Goal: Task Accomplishment & Management: Use online tool/utility

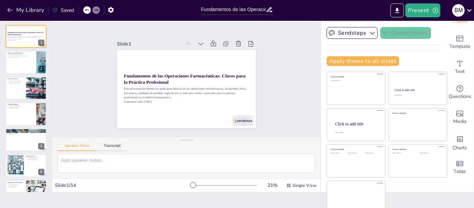
scroll to position [22, 0]
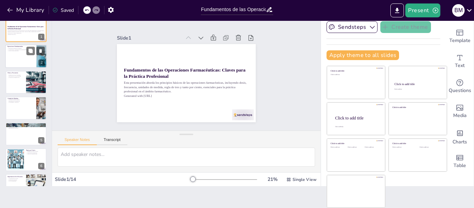
click at [15, 54] on div at bounding box center [26, 57] width 42 height 24
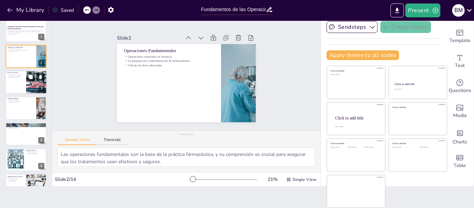
click at [15, 70] on div "Dosis y Frecuencia Definición de dosis y frecuencia Importancia de la dosis ade…" at bounding box center [26, 70] width 42 height 0
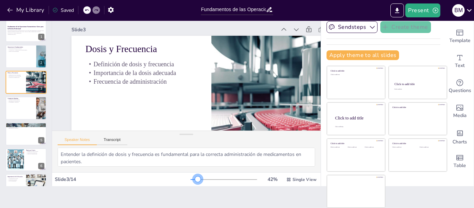
drag, startPoint x: 184, startPoint y: 179, endPoint x: 188, endPoint y: 178, distance: 4.2
click at [195, 178] on div at bounding box center [198, 179] width 6 height 6
click at [28, 34] on p "Generated with [URL]" at bounding box center [25, 34] width 37 height 1
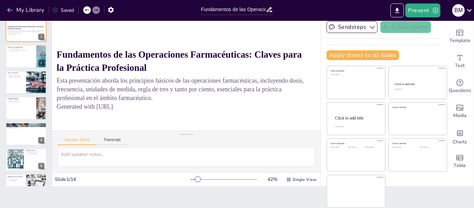
scroll to position [33, 28]
click at [23, 58] on div at bounding box center [26, 57] width 42 height 24
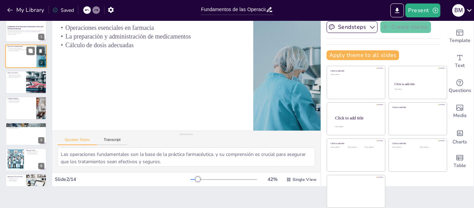
scroll to position [0, 28]
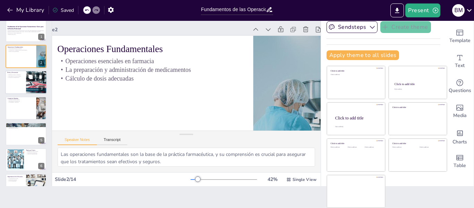
click at [18, 75] on p "Definición de dosis y frecuencia" at bounding box center [15, 74] width 17 height 1
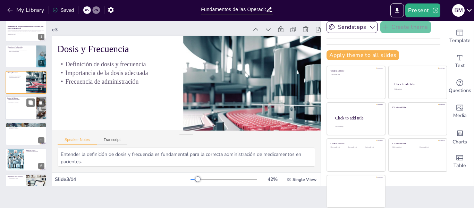
click at [20, 112] on div at bounding box center [26, 108] width 42 height 24
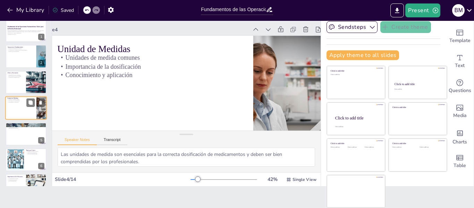
scroll to position [8, 0]
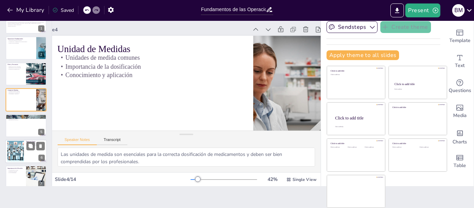
click at [18, 150] on div at bounding box center [15, 151] width 21 height 21
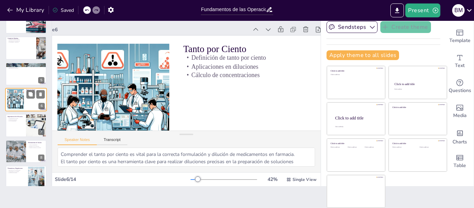
scroll to position [95, 0]
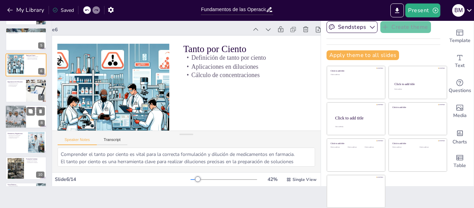
click at [18, 123] on div at bounding box center [15, 117] width 35 height 24
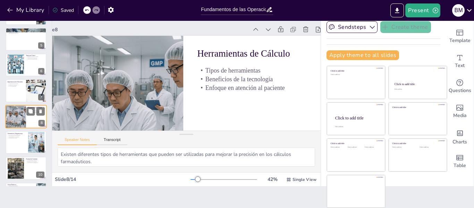
scroll to position [111, 0]
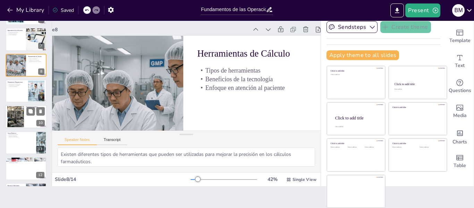
click at [21, 116] on div at bounding box center [15, 116] width 37 height 21
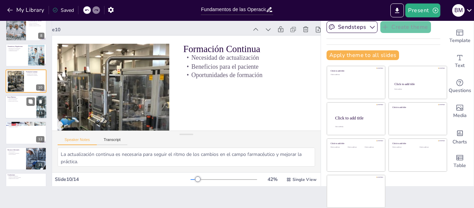
scroll to position [197, 0]
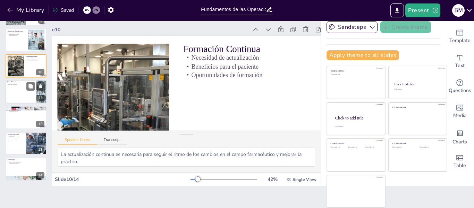
click at [21, 116] on div at bounding box center [26, 117] width 41 height 23
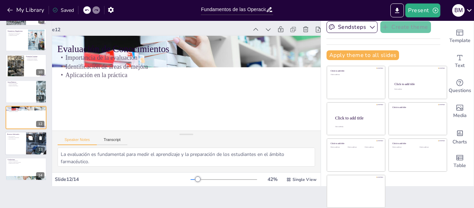
click at [15, 141] on div at bounding box center [26, 143] width 42 height 24
